Goal: Task Accomplishment & Management: Manage account settings

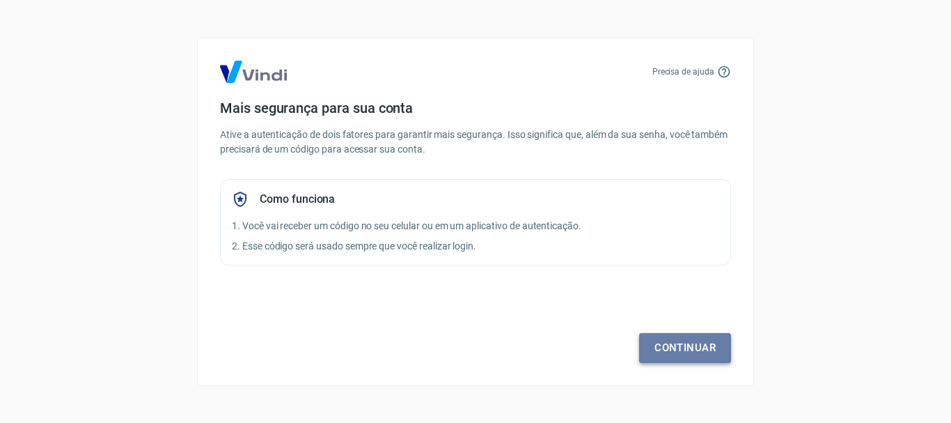
click at [674, 347] on link "Continuar" at bounding box center [685, 347] width 92 height 29
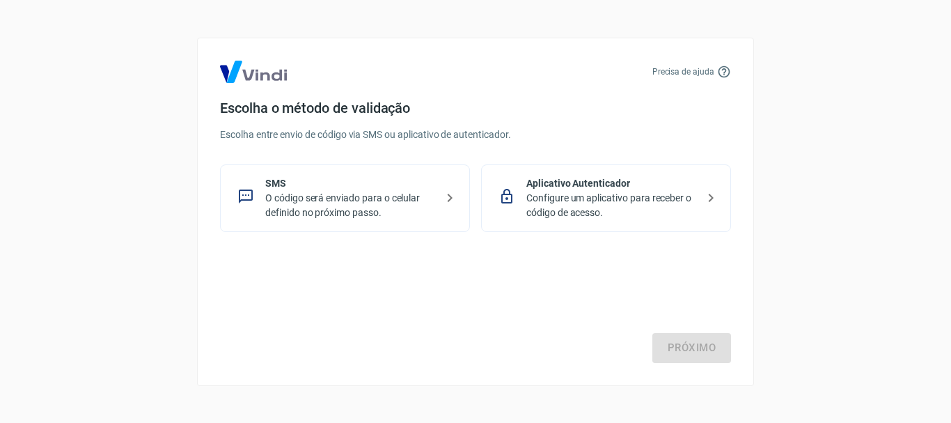
click at [323, 187] on p "SMS" at bounding box center [350, 183] width 171 height 15
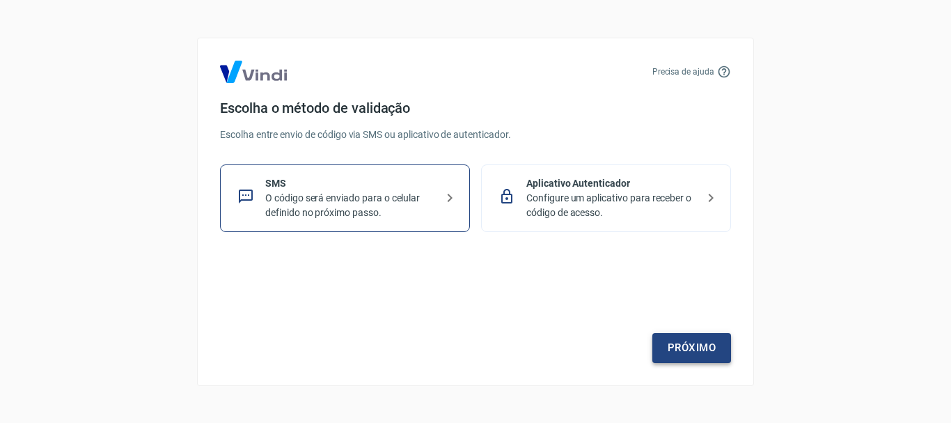
click at [682, 348] on link "Próximo" at bounding box center [691, 347] width 79 height 29
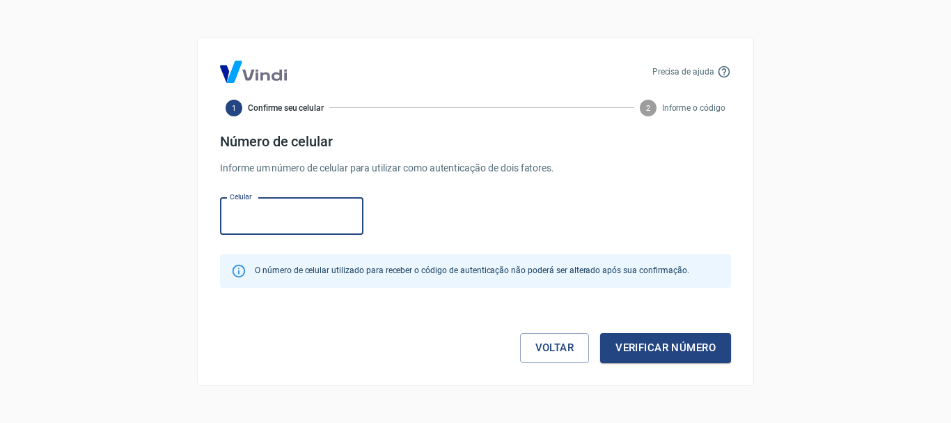
click at [324, 217] on input "Celular" at bounding box center [291, 216] width 143 height 37
click at [319, 218] on input "Celular" at bounding box center [291, 216] width 143 height 37
type input "[PHONE_NUMBER]"
click at [688, 351] on button "Verificar número" at bounding box center [665, 347] width 131 height 29
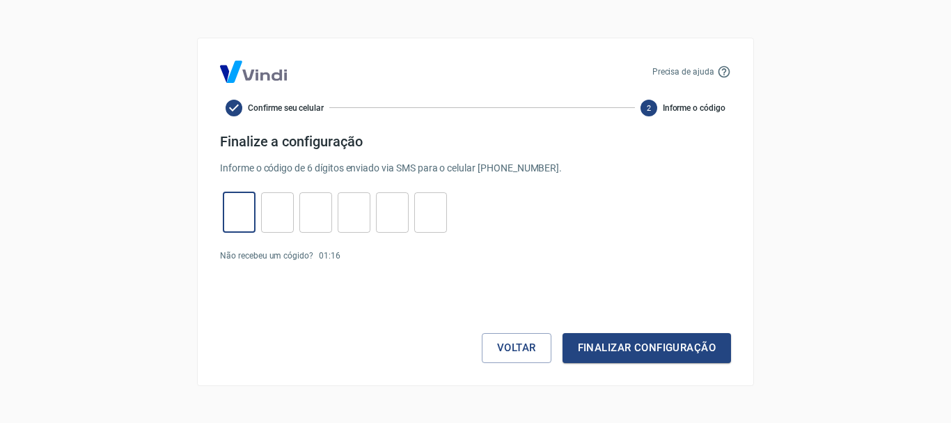
click at [244, 216] on input "tel" at bounding box center [239, 212] width 33 height 30
type input "7"
type input "4"
type input "1"
type input "9"
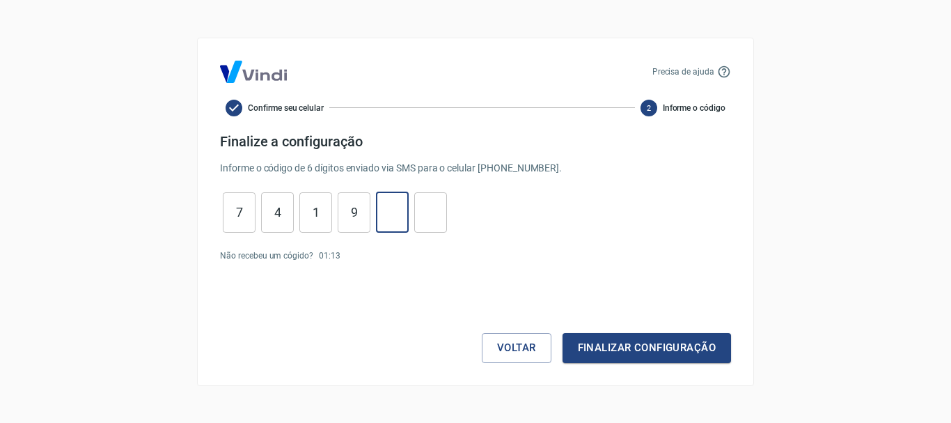
type input "6"
type input "7"
click at [621, 354] on button "Finalizar configuração" at bounding box center [646, 347] width 168 height 29
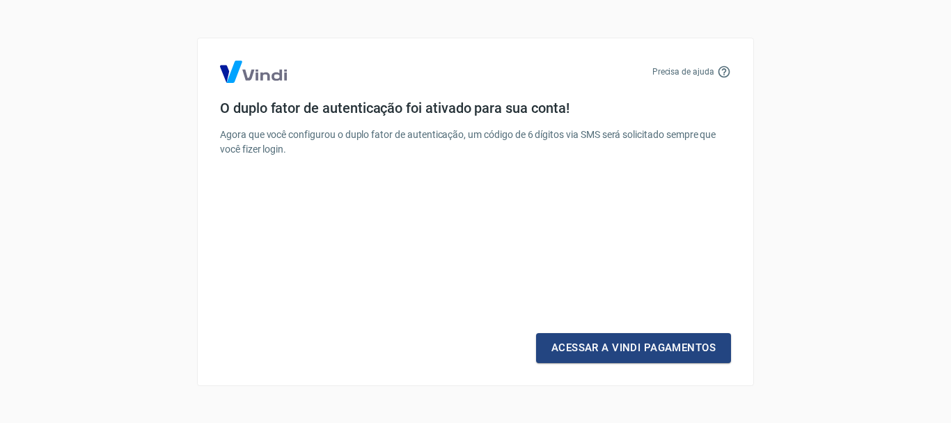
click at [621, 354] on link "Acessar a Vindi Pagamentos" at bounding box center [633, 347] width 195 height 29
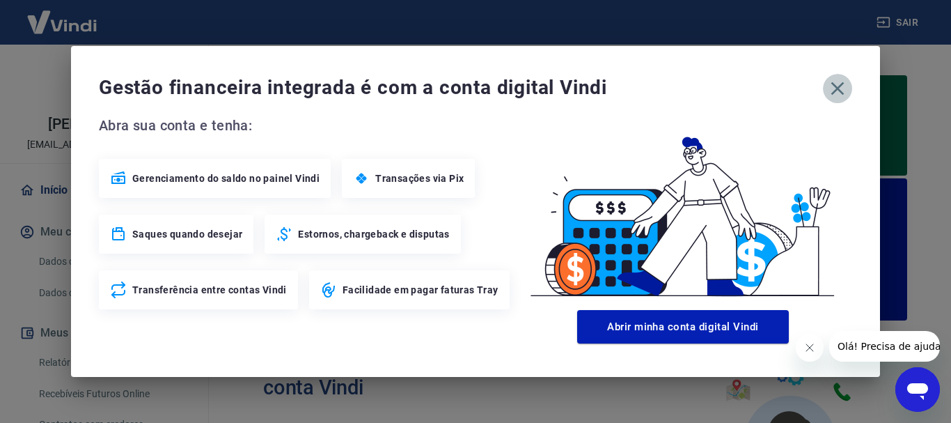
click at [842, 83] on icon "button" at bounding box center [837, 88] width 13 height 13
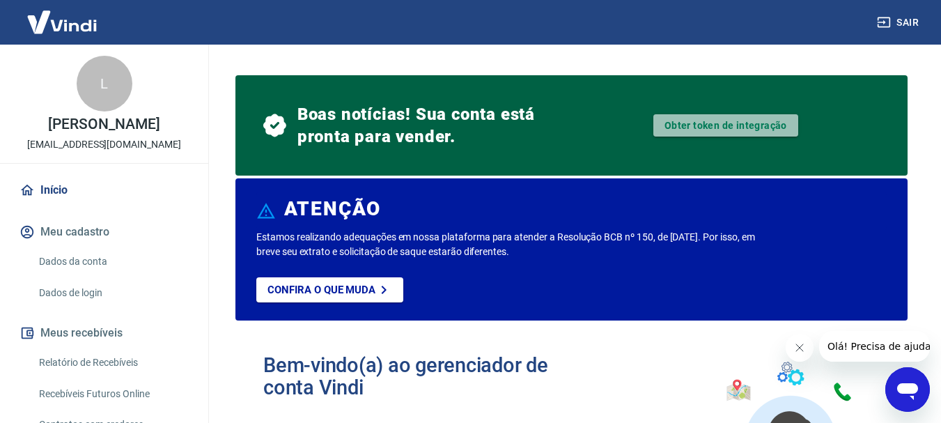
click at [723, 123] on link "Obter token de integração" at bounding box center [725, 125] width 145 height 22
